Goal: Task Accomplishment & Management: Use online tool/utility

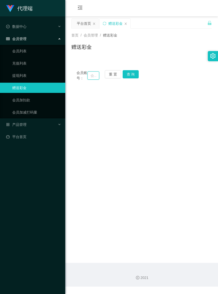
click at [92, 79] on input "text" at bounding box center [93, 76] width 11 height 8
click at [88, 78] on input "text" at bounding box center [93, 76] width 11 height 8
click at [89, 77] on input "text" at bounding box center [93, 76] width 11 height 8
paste input "CherylT"
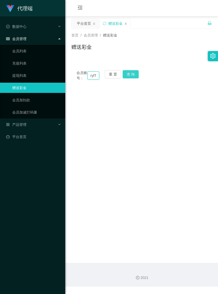
type input "CherylT"
click at [129, 75] on button "查 询" at bounding box center [131, 74] width 16 height 8
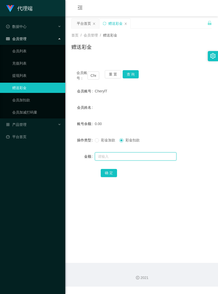
click at [128, 160] on input "text" at bounding box center [136, 157] width 82 height 8
click at [119, 76] on button "重 置" at bounding box center [113, 74] width 16 height 8
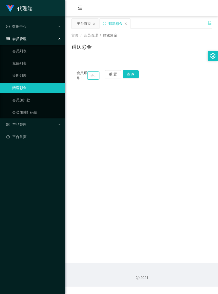
paste input "UJX006"
type input "UJX006"
click at [134, 74] on button "查 询" at bounding box center [131, 74] width 16 height 8
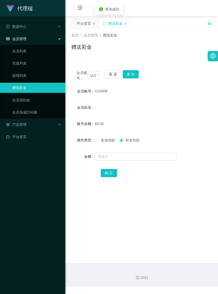
click at [104, 142] on span "彩金加款" at bounding box center [108, 140] width 18 height 4
click at [122, 161] on input "text" at bounding box center [136, 157] width 82 height 8
type input "60"
click at [109, 177] on button "确 定" at bounding box center [109, 173] width 16 height 8
click at [115, 76] on button "重 置" at bounding box center [113, 74] width 16 height 8
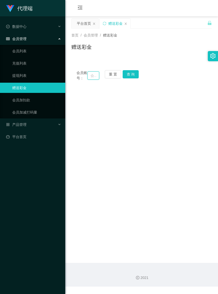
click at [91, 79] on input "text" at bounding box center [93, 76] width 11 height 8
click at [89, 78] on input "text" at bounding box center [93, 76] width 11 height 8
paste input "michelle1105"
type input "michelle1105"
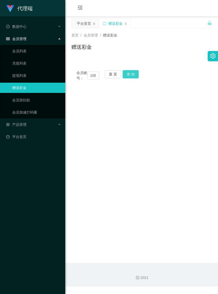
click at [133, 75] on button "查 询" at bounding box center [131, 74] width 16 height 8
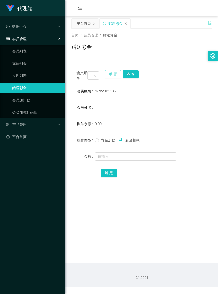
click at [116, 76] on button "重 置" at bounding box center [113, 74] width 16 height 8
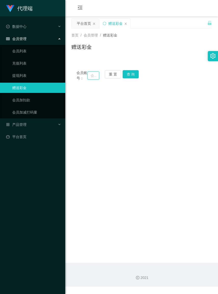
click at [90, 78] on input "text" at bounding box center [93, 76] width 11 height 8
click at [89, 78] on input "text" at bounding box center [93, 76] width 11 height 8
paste input "9.11野770"
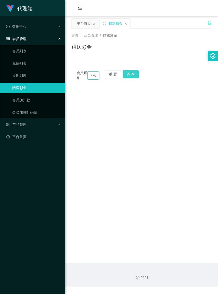
type input "9.11野770"
click at [131, 77] on button "查 询" at bounding box center [131, 74] width 16 height 8
click at [94, 78] on input "9.11野770" at bounding box center [93, 76] width 11 height 8
click at [107, 74] on button "重 置" at bounding box center [113, 74] width 16 height 8
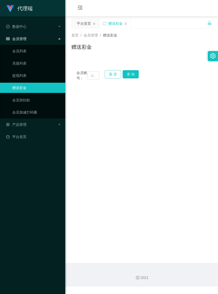
click at [107, 74] on button "重 置" at bounding box center [113, 74] width 16 height 8
click at [88, 77] on input "text" at bounding box center [93, 76] width 11 height 8
paste input "huatt6"
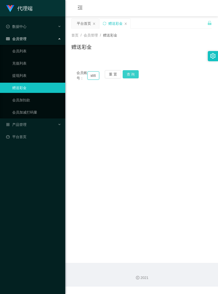
type input "huatt6"
click at [134, 77] on button "查 询" at bounding box center [131, 74] width 16 height 8
